Goal: Task Accomplishment & Management: Complete application form

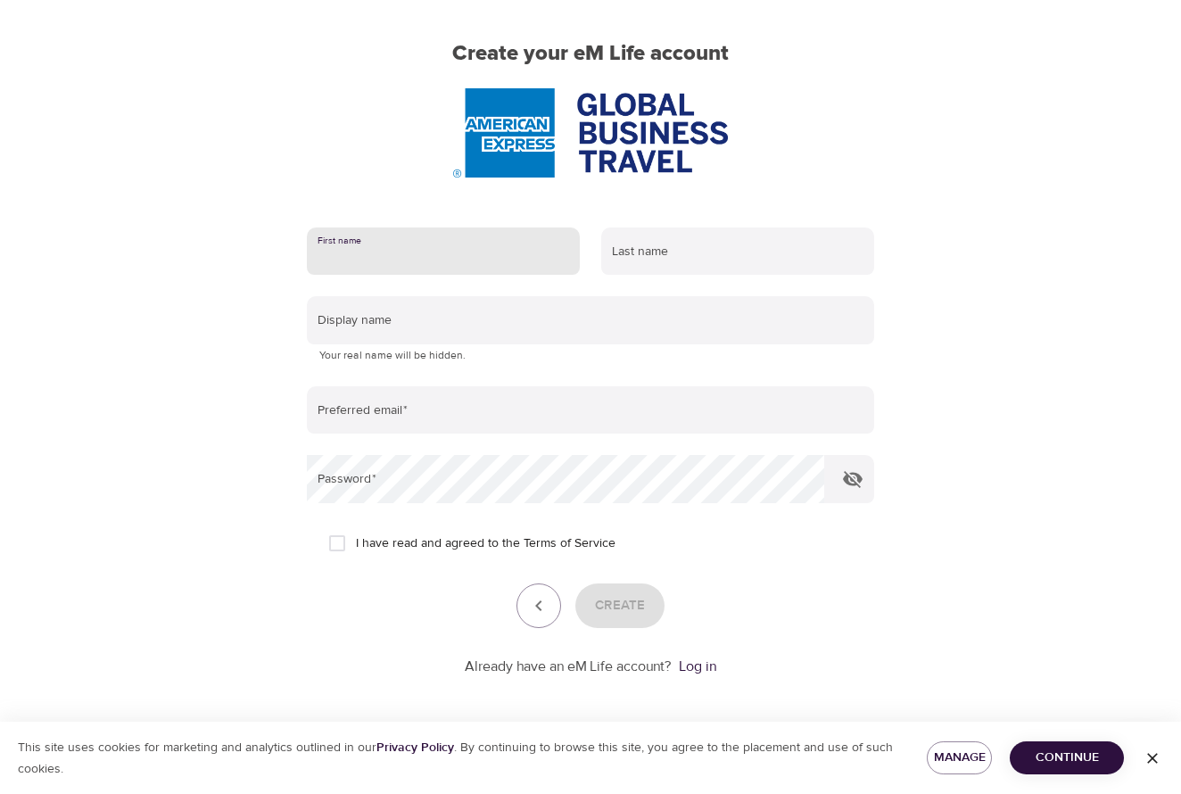
scroll to position [128, 0]
type input "[PERSON_NAME]"
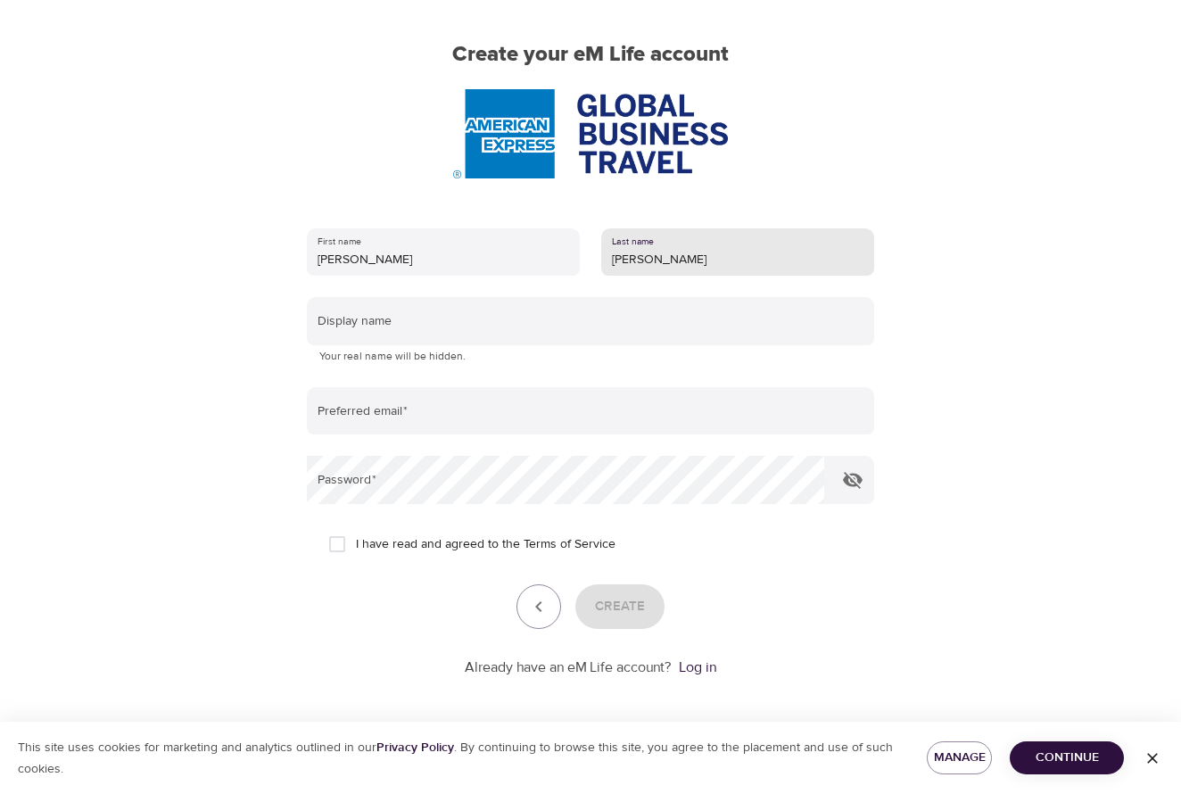
type input "[PERSON_NAME]"
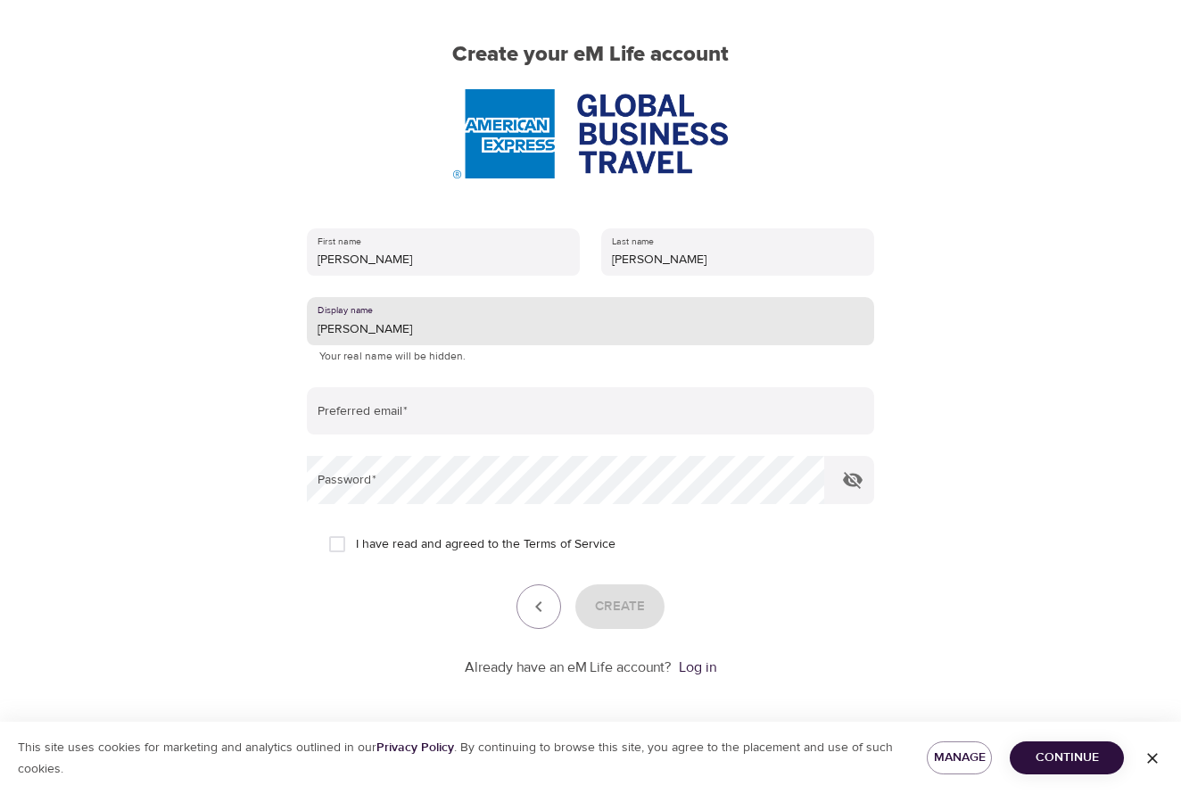
type input "[PERSON_NAME]"
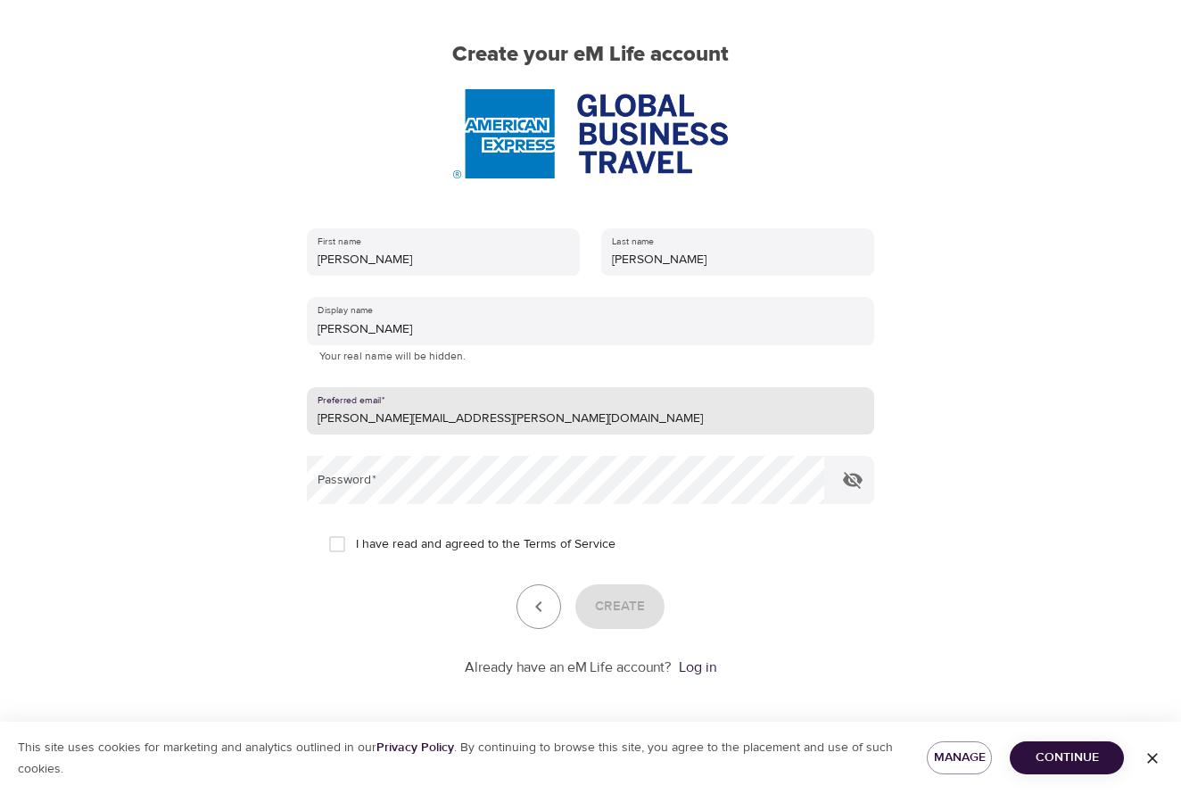
type input "[PERSON_NAME][EMAIL_ADDRESS][PERSON_NAME][DOMAIN_NAME]"
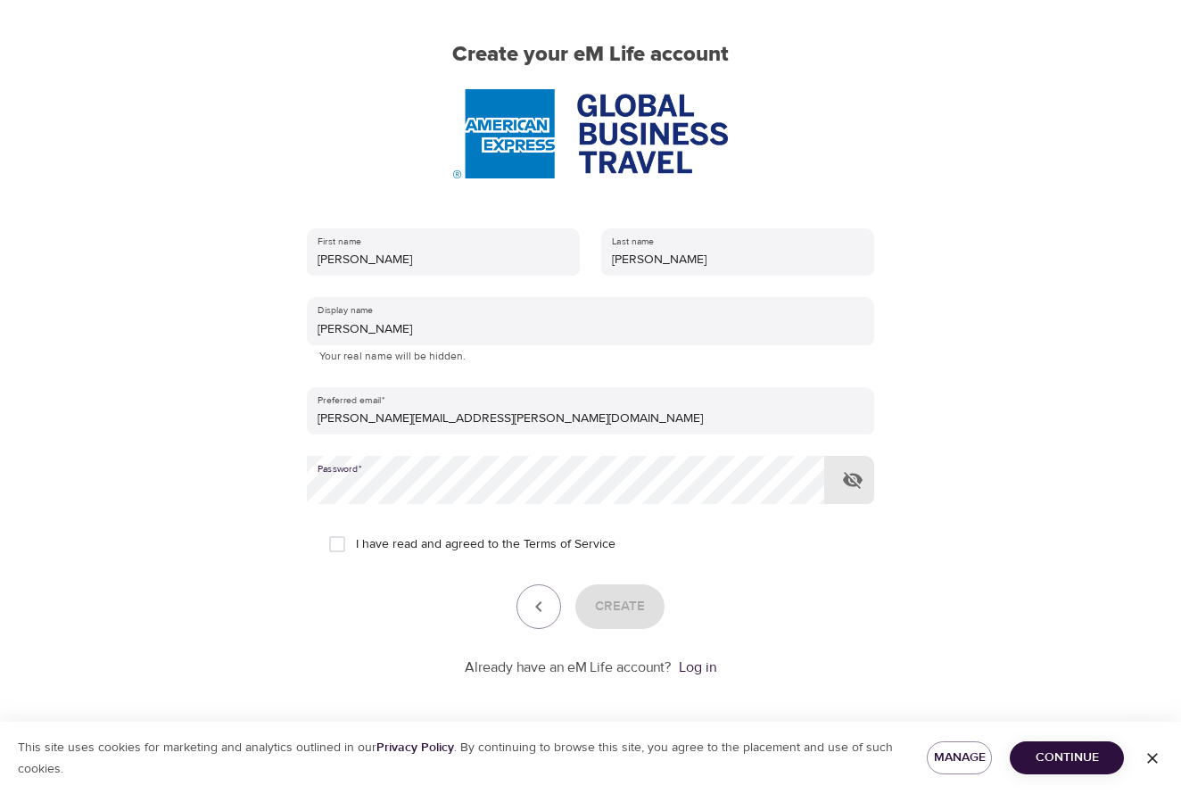
click at [338, 537] on input "I have read and agreed to the Terms of Service" at bounding box center [336, 543] width 37 height 37
checkbox input "true"
click at [613, 600] on span "Create" at bounding box center [620, 606] width 50 height 23
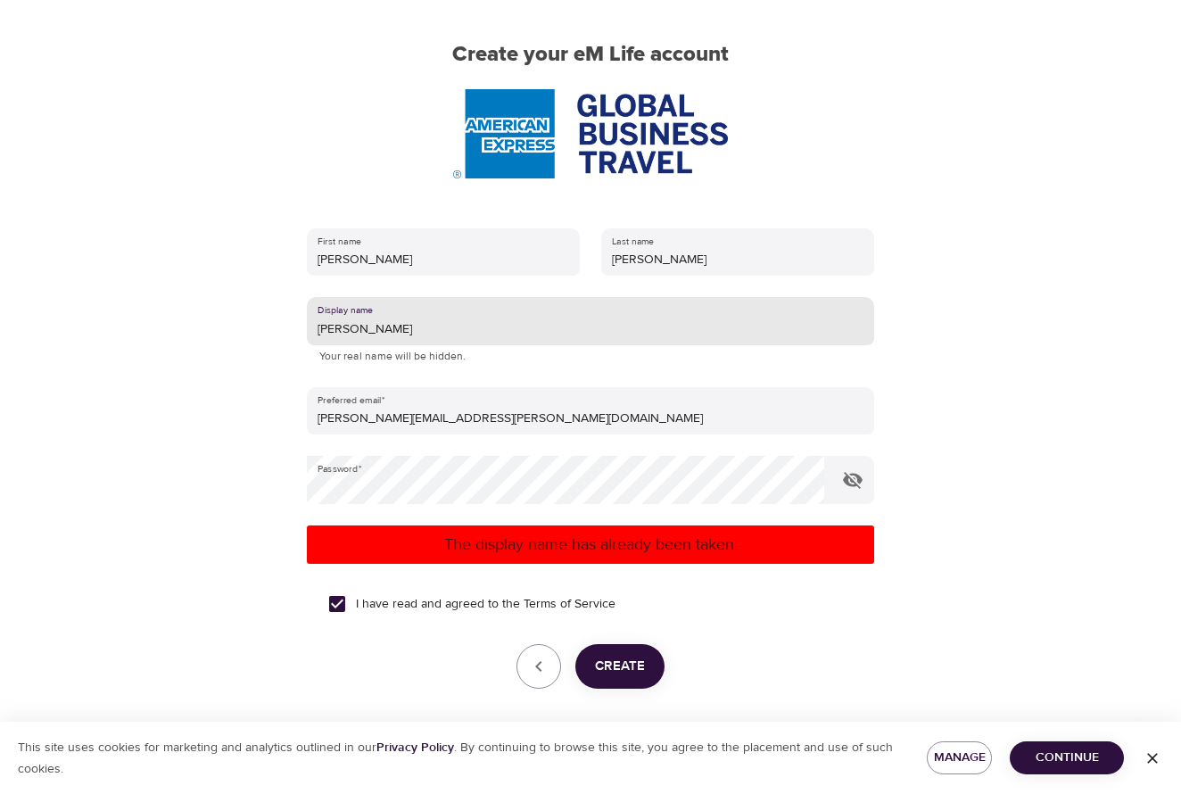
click at [393, 329] on input "[PERSON_NAME]" at bounding box center [590, 321] width 567 height 48
type input "[PERSON_NAME]"
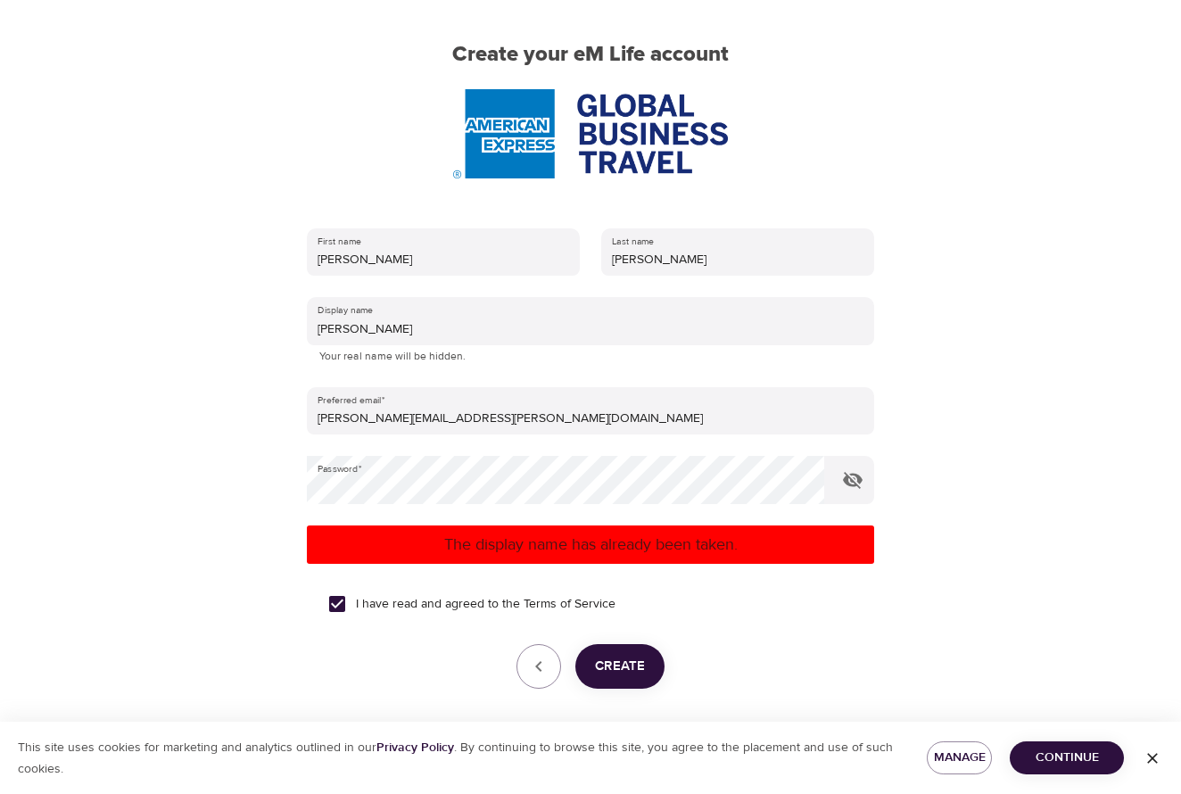
click at [728, 649] on div "Create" at bounding box center [590, 666] width 567 height 45
click at [631, 655] on span "Create" at bounding box center [620, 666] width 50 height 23
click at [855, 479] on icon "button" at bounding box center [852, 479] width 21 height 21
click at [615, 655] on span "Create" at bounding box center [620, 666] width 50 height 23
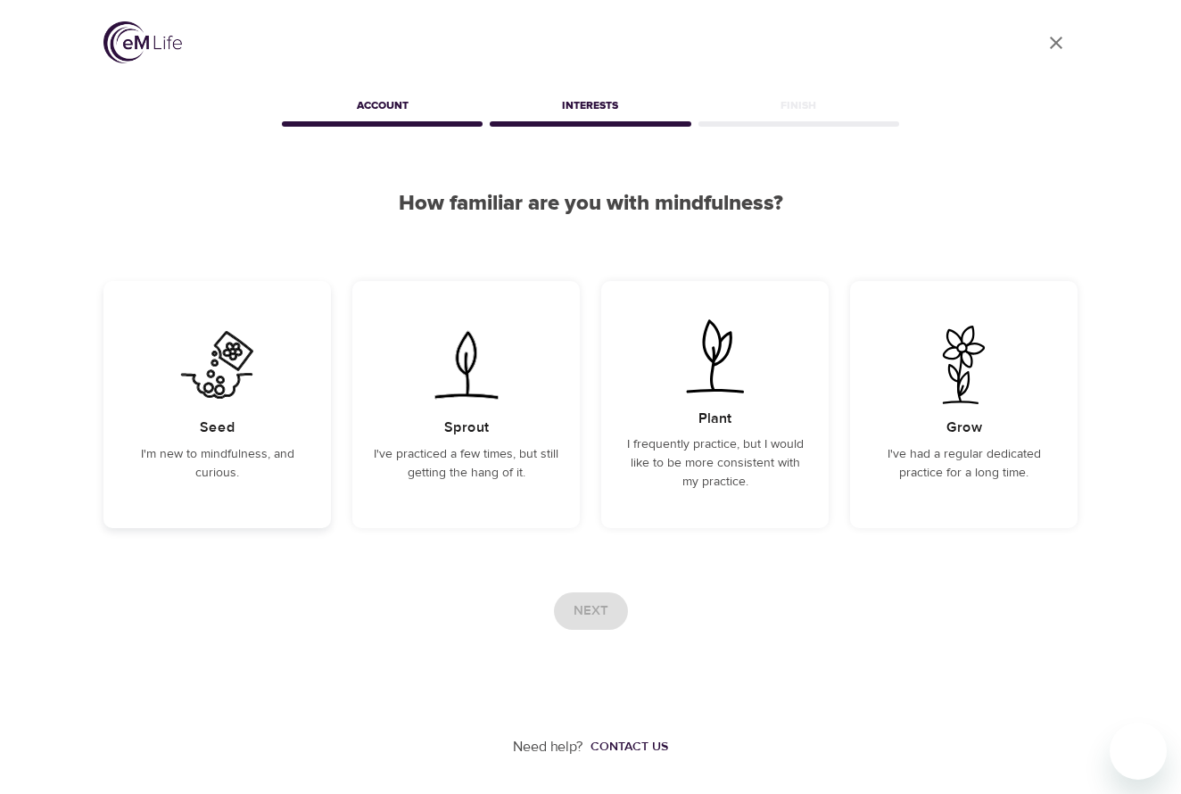
click at [278, 450] on p "I'm new to mindfulness, and curious." at bounding box center [217, 463] width 185 height 37
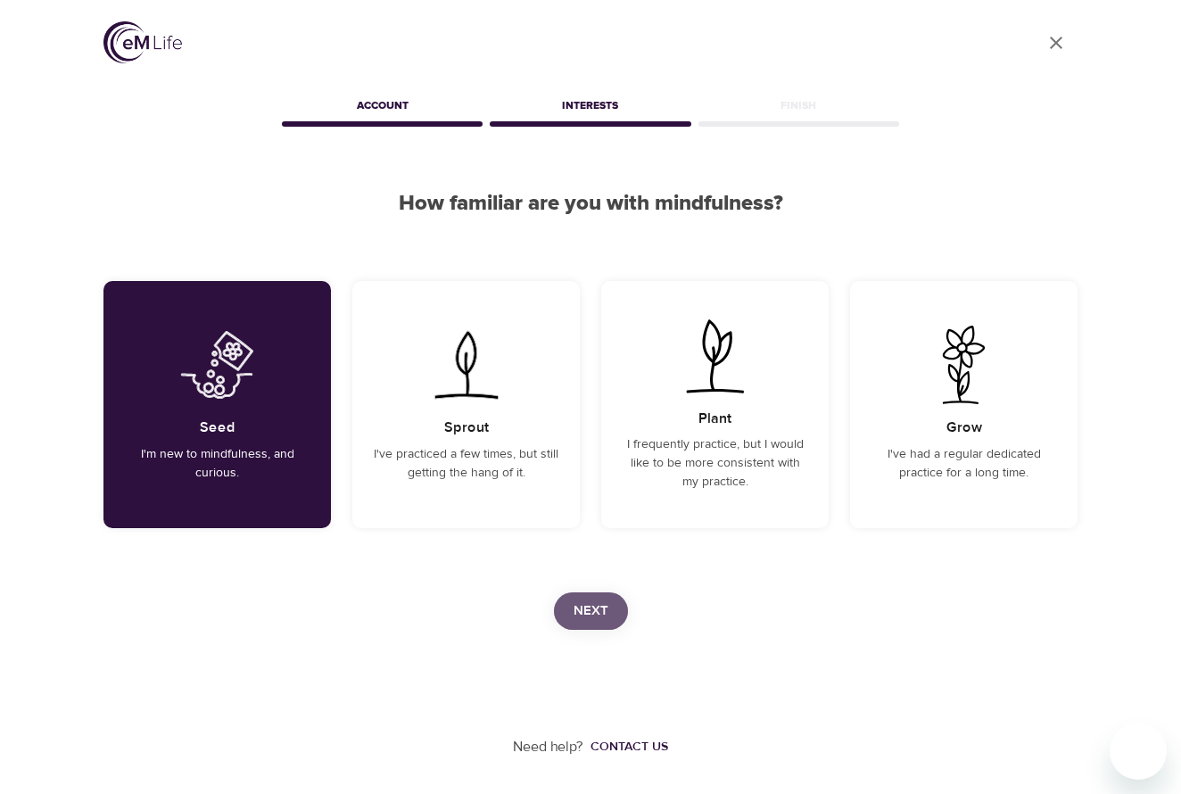
click at [590, 616] on span "Next" at bounding box center [590, 610] width 35 height 23
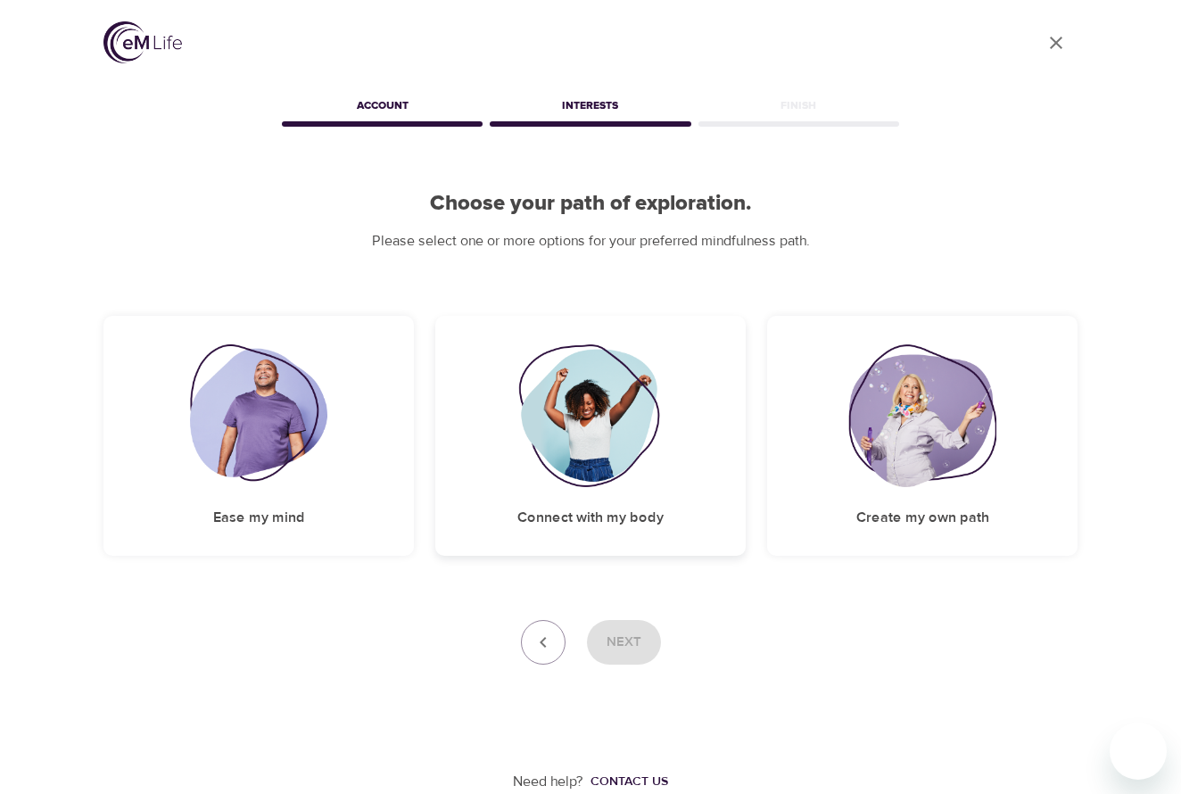
click at [655, 459] on img at bounding box center [590, 415] width 144 height 143
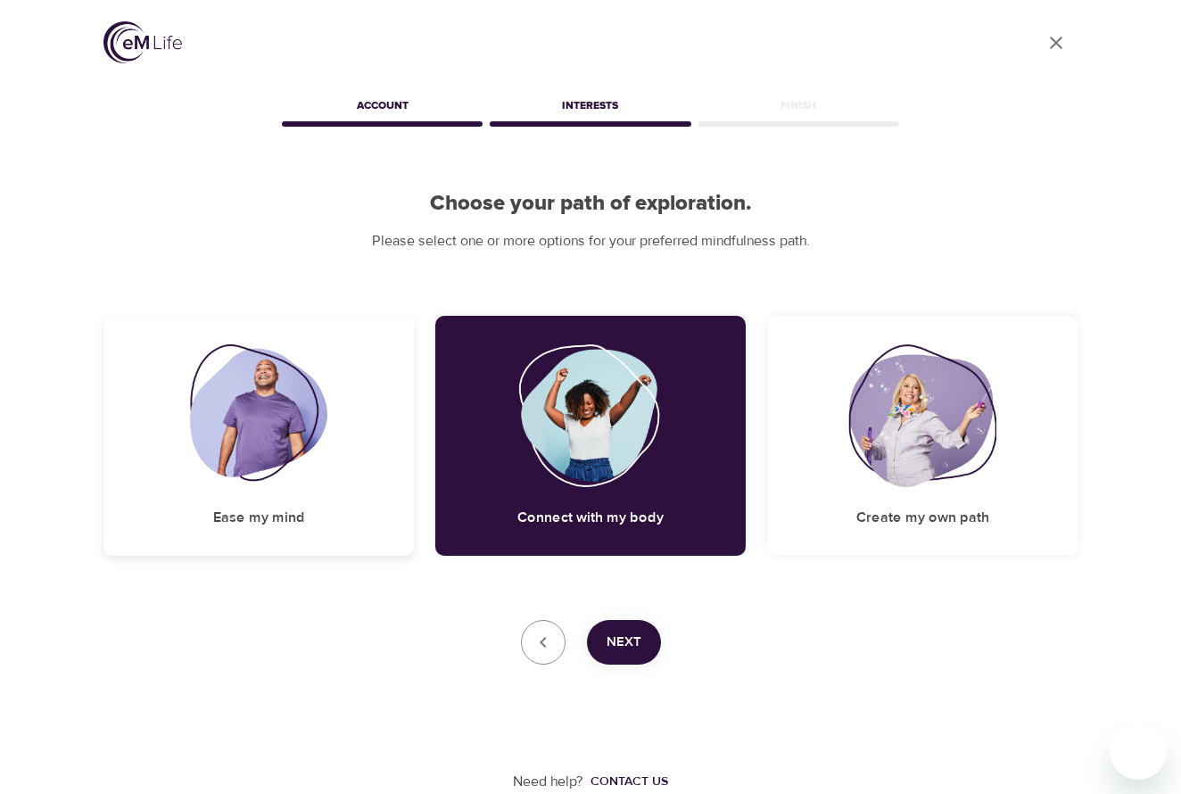
click at [296, 477] on img at bounding box center [259, 415] width 138 height 143
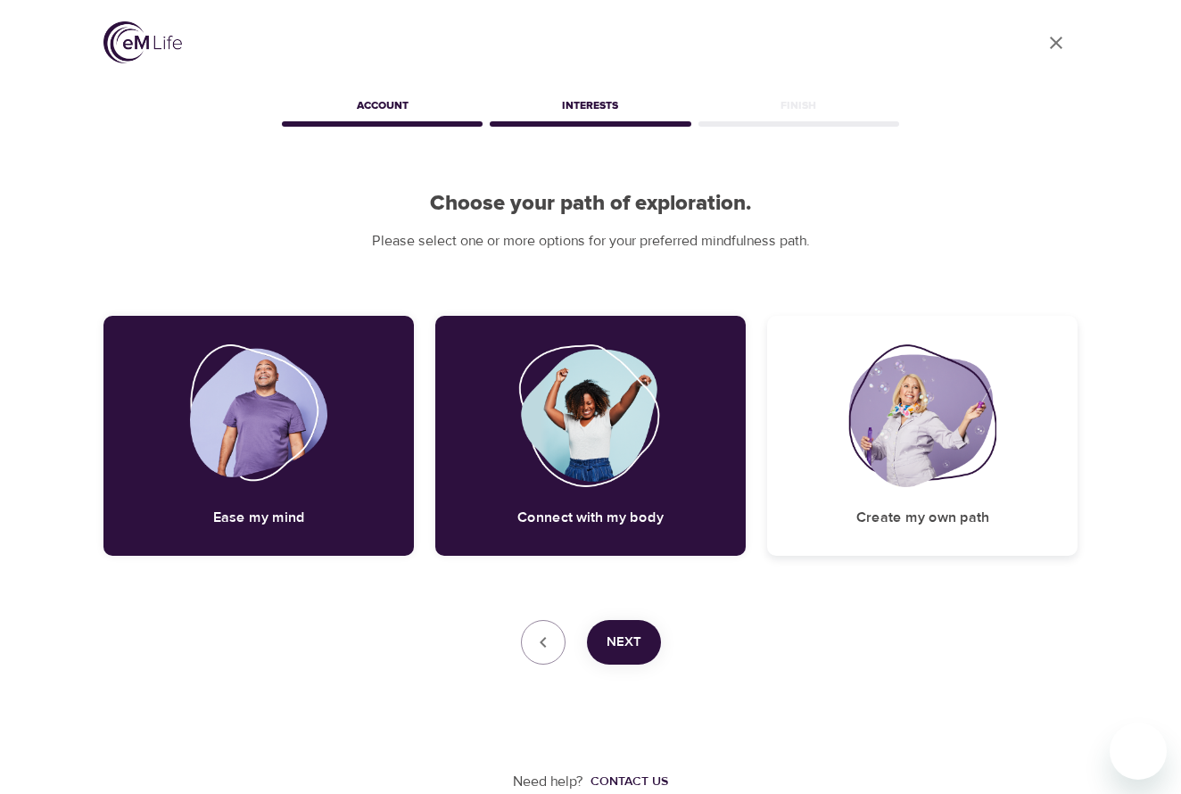
click at [815, 497] on div "Create my own path" at bounding box center [922, 436] width 310 height 240
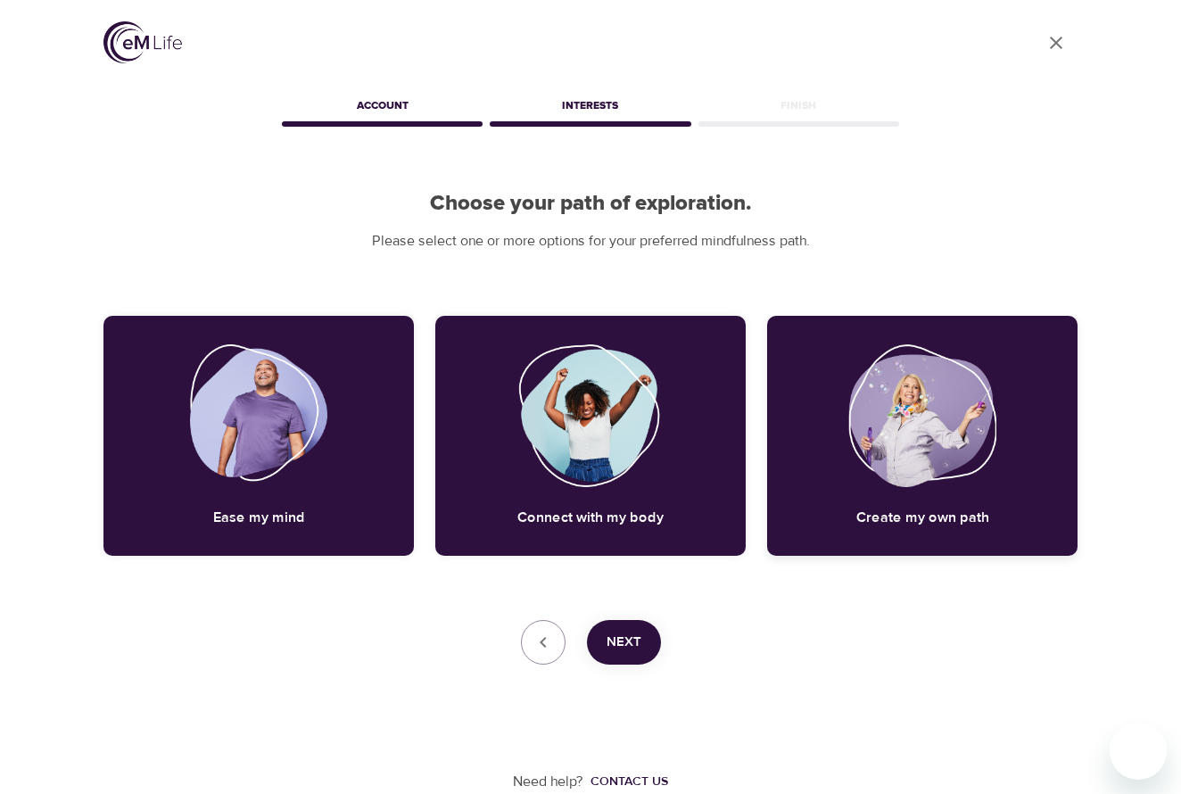
click at [799, 490] on div "Create my own path" at bounding box center [922, 436] width 310 height 240
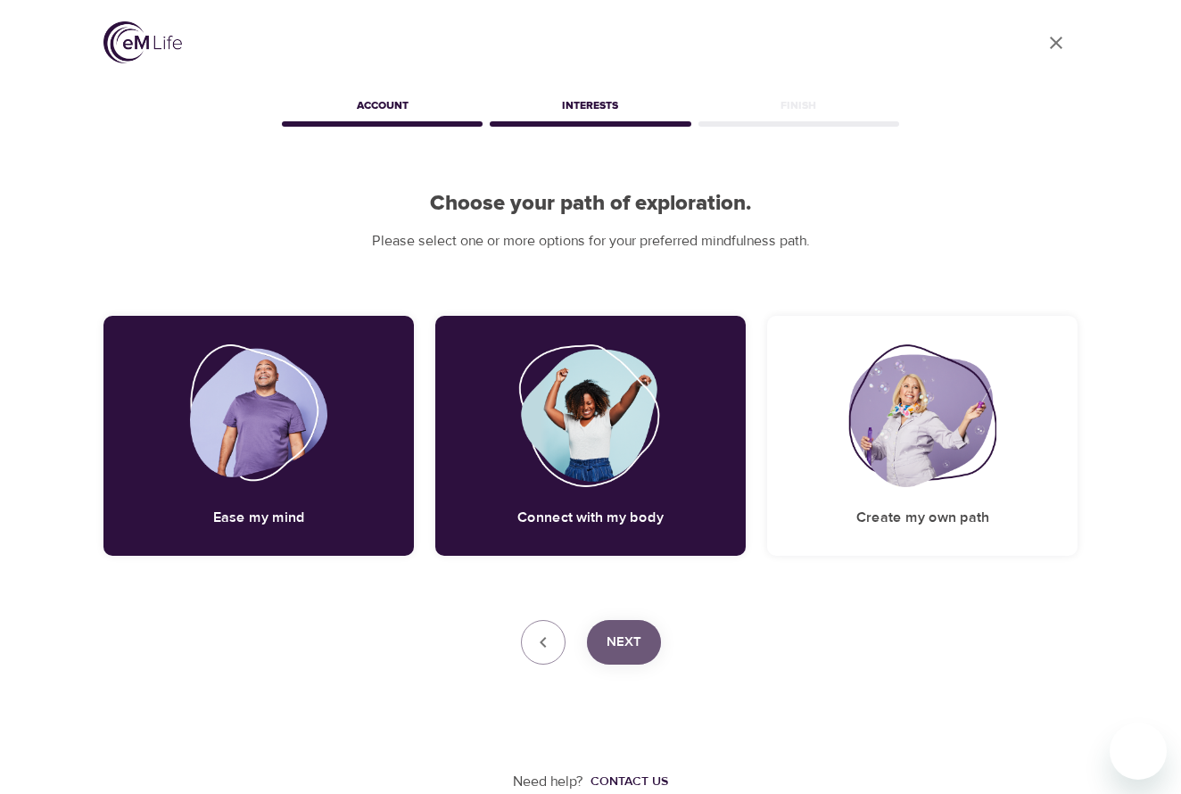
click at [631, 631] on span "Next" at bounding box center [623, 642] width 35 height 23
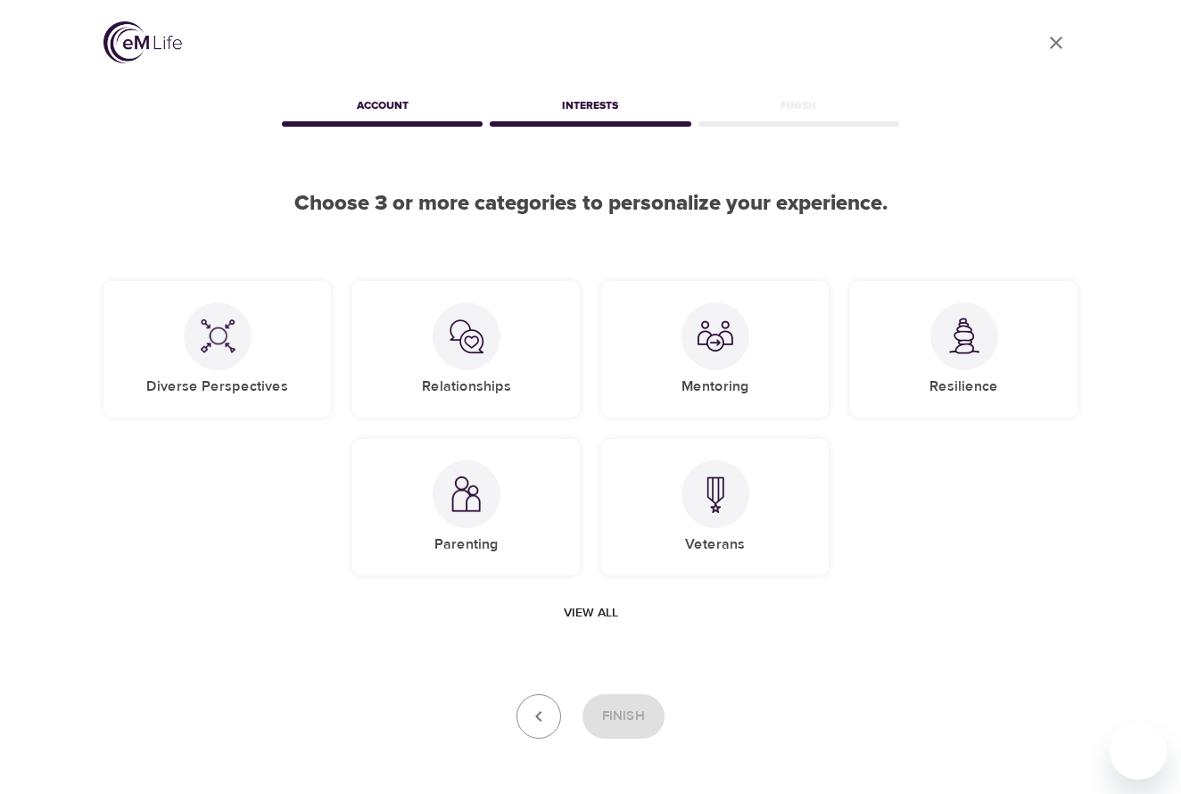
click at [598, 606] on span "View all" at bounding box center [591, 613] width 54 height 22
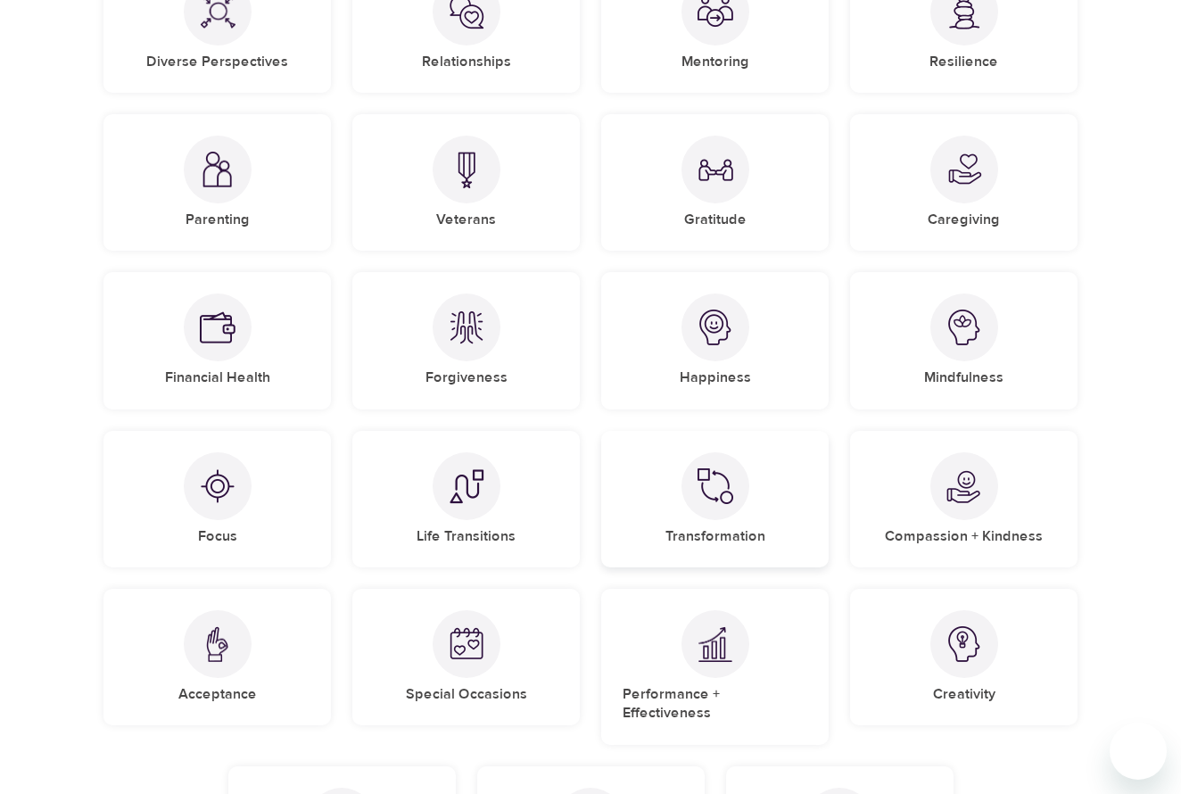
scroll to position [321, 0]
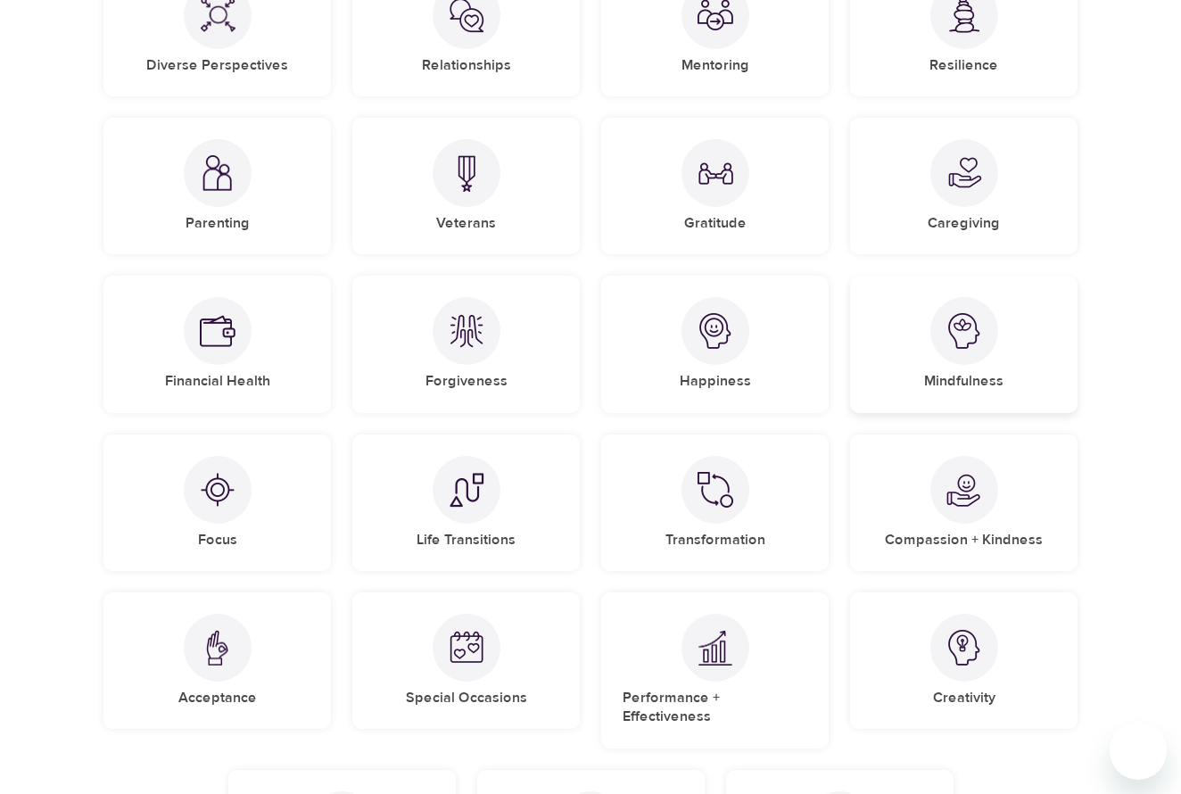
click at [911, 374] on div "Mindfulness" at bounding box center [963, 344] width 227 height 136
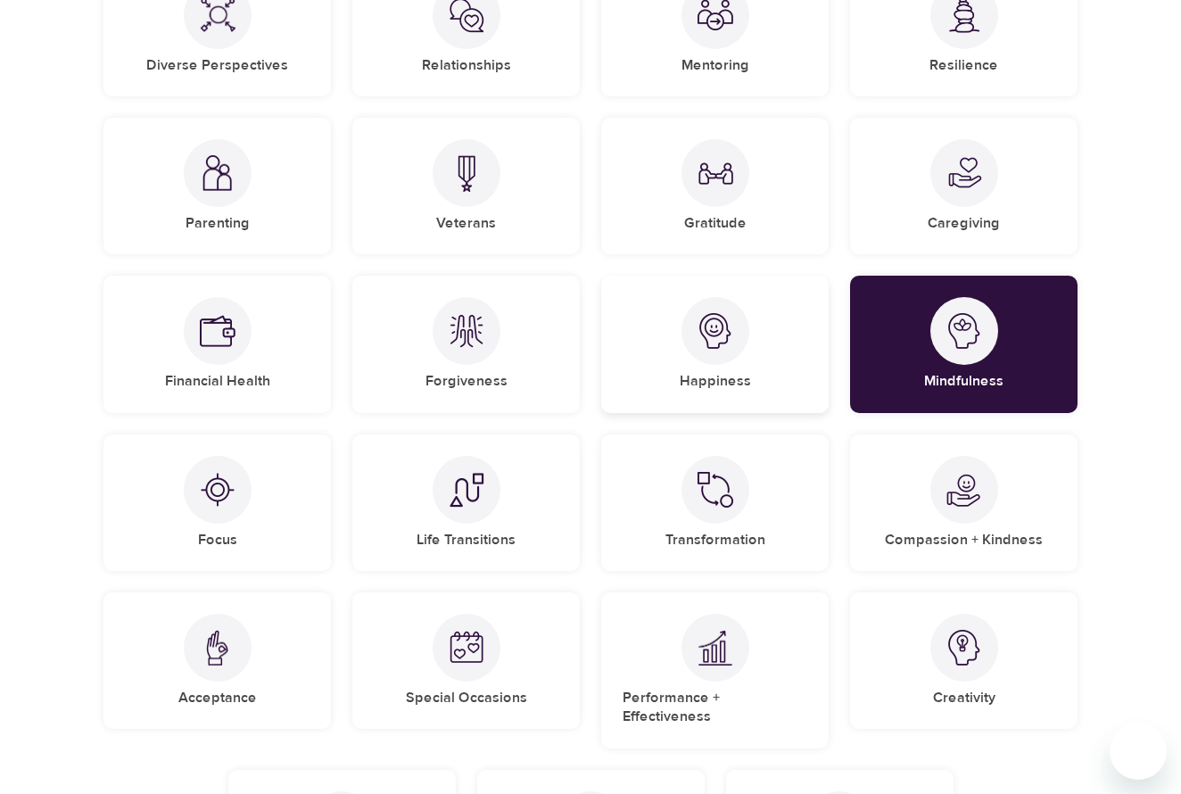
click at [763, 374] on div "Happiness" at bounding box center [714, 344] width 227 height 136
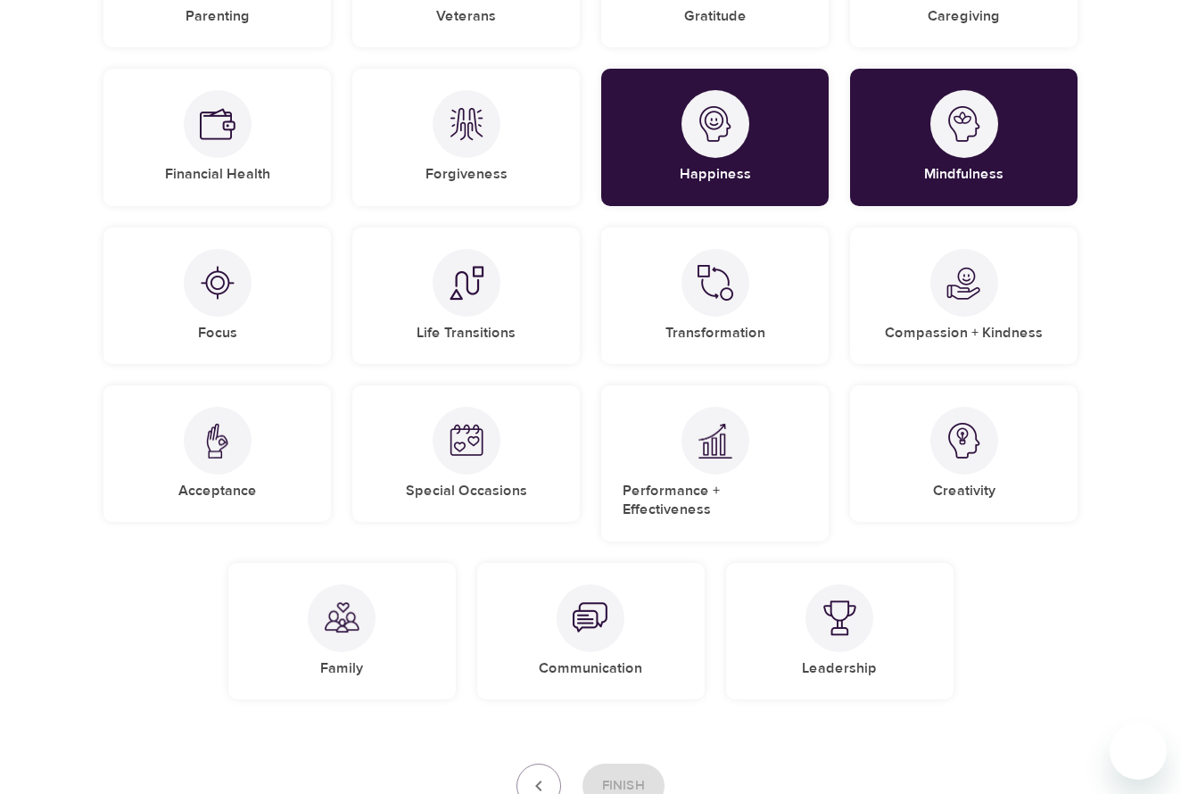
scroll to position [528, 0]
click at [380, 587] on div "Family" at bounding box center [341, 631] width 227 height 136
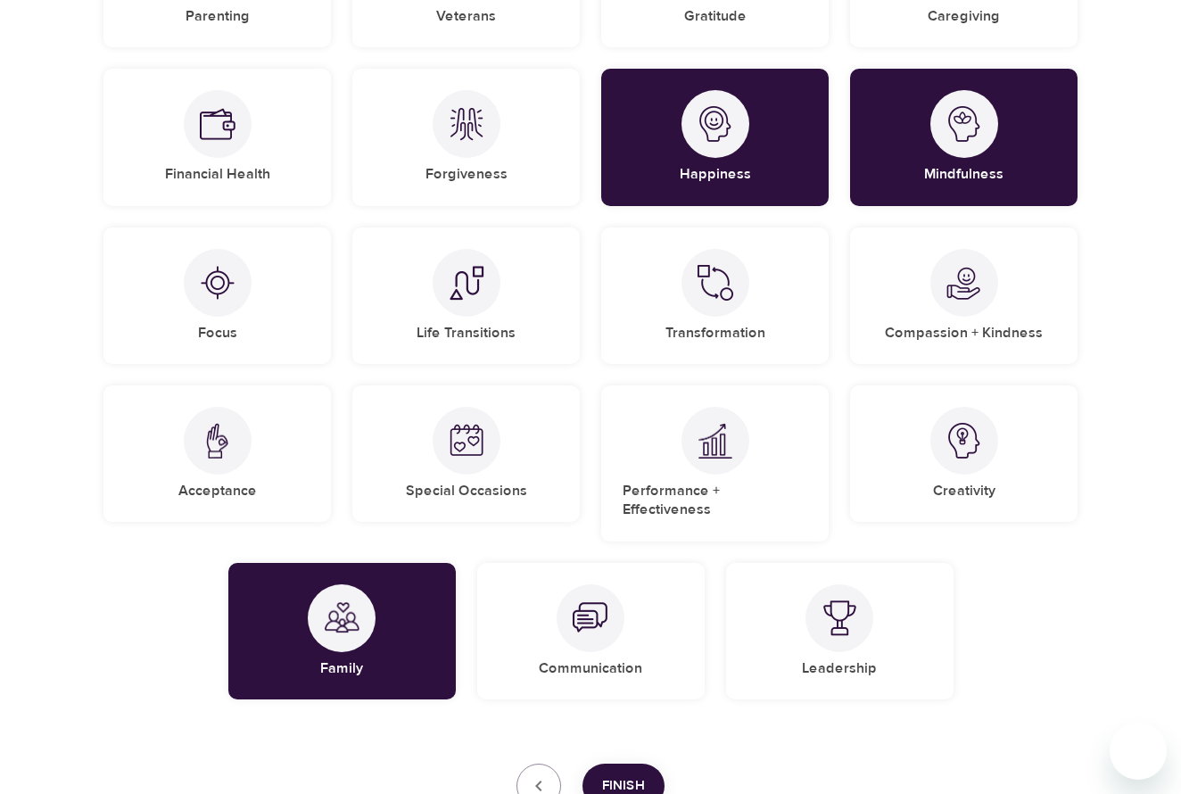
click at [626, 774] on span "Finish" at bounding box center [623, 785] width 43 height 23
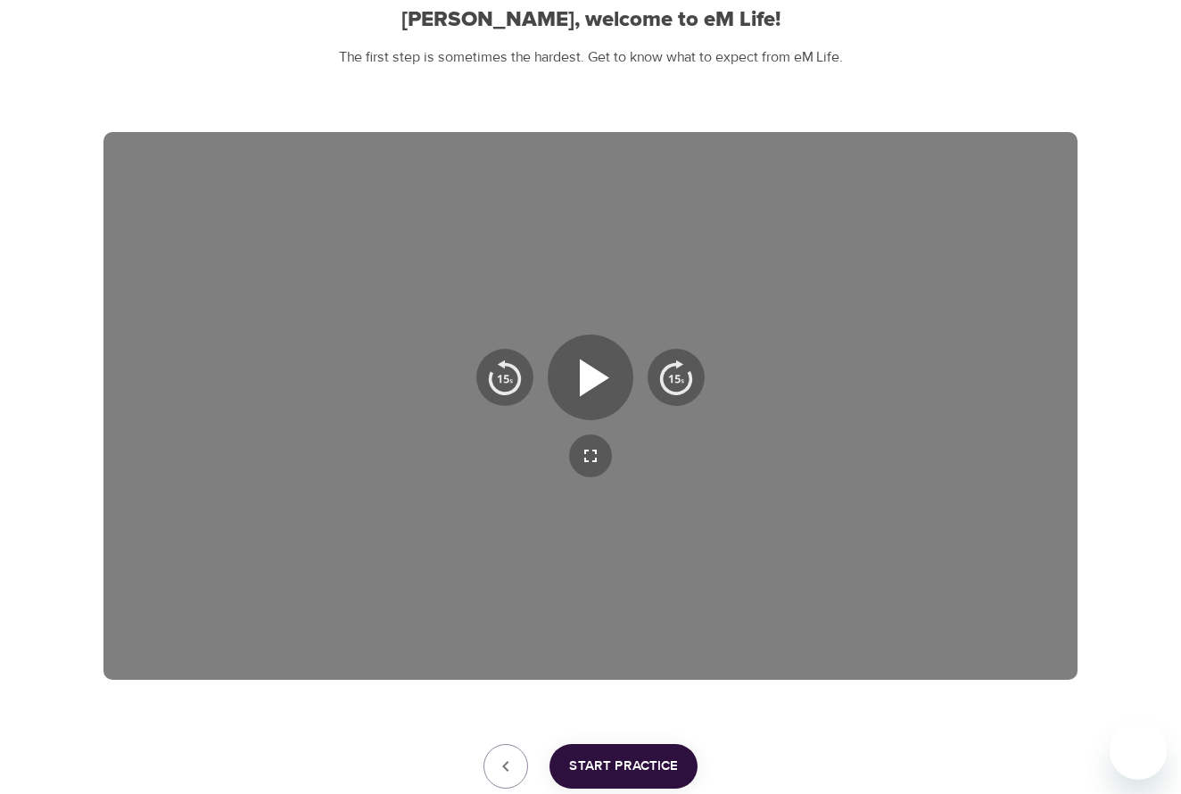
scroll to position [194, 0]
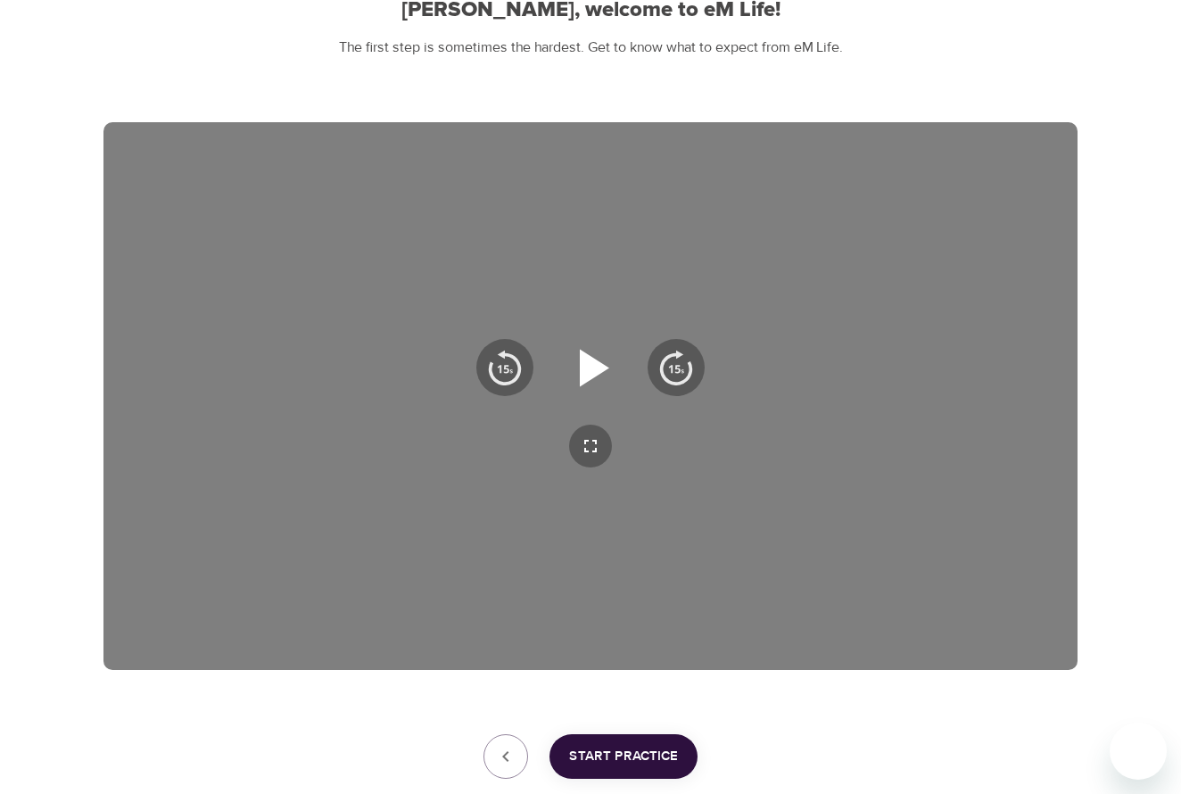
click at [590, 371] on icon "button" at bounding box center [594, 367] width 29 height 37
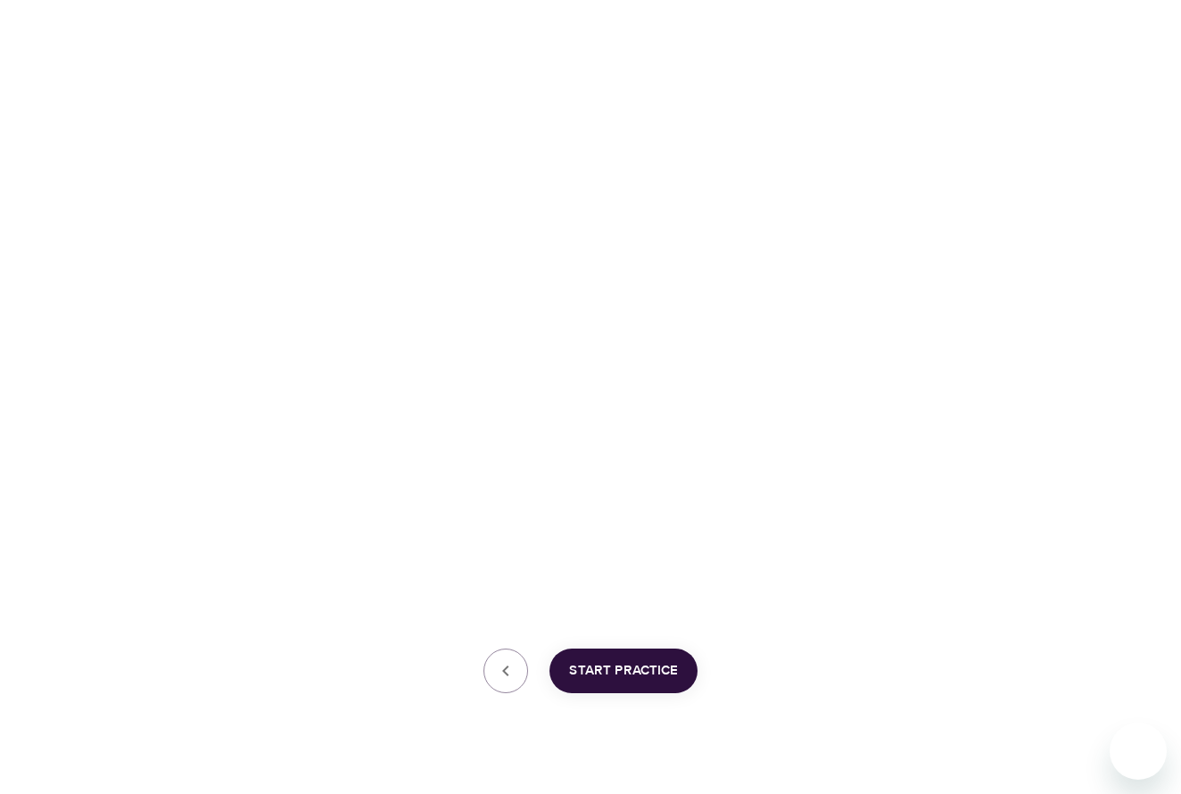
scroll to position [260, 0]
click at [616, 685] on span "Start Practice" at bounding box center [623, 689] width 109 height 23
